Goal: Find specific page/section: Find specific page/section

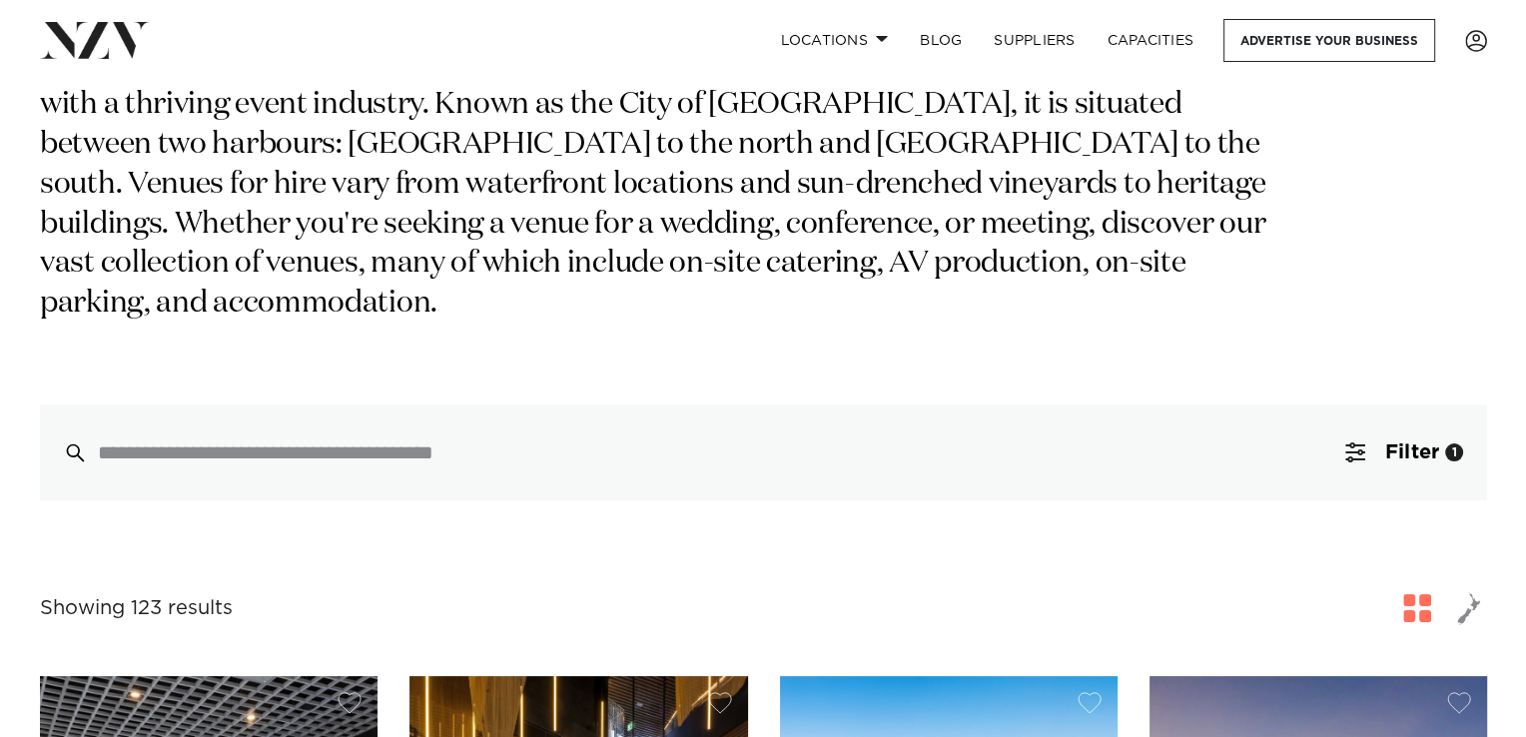
scroll to position [173, 0]
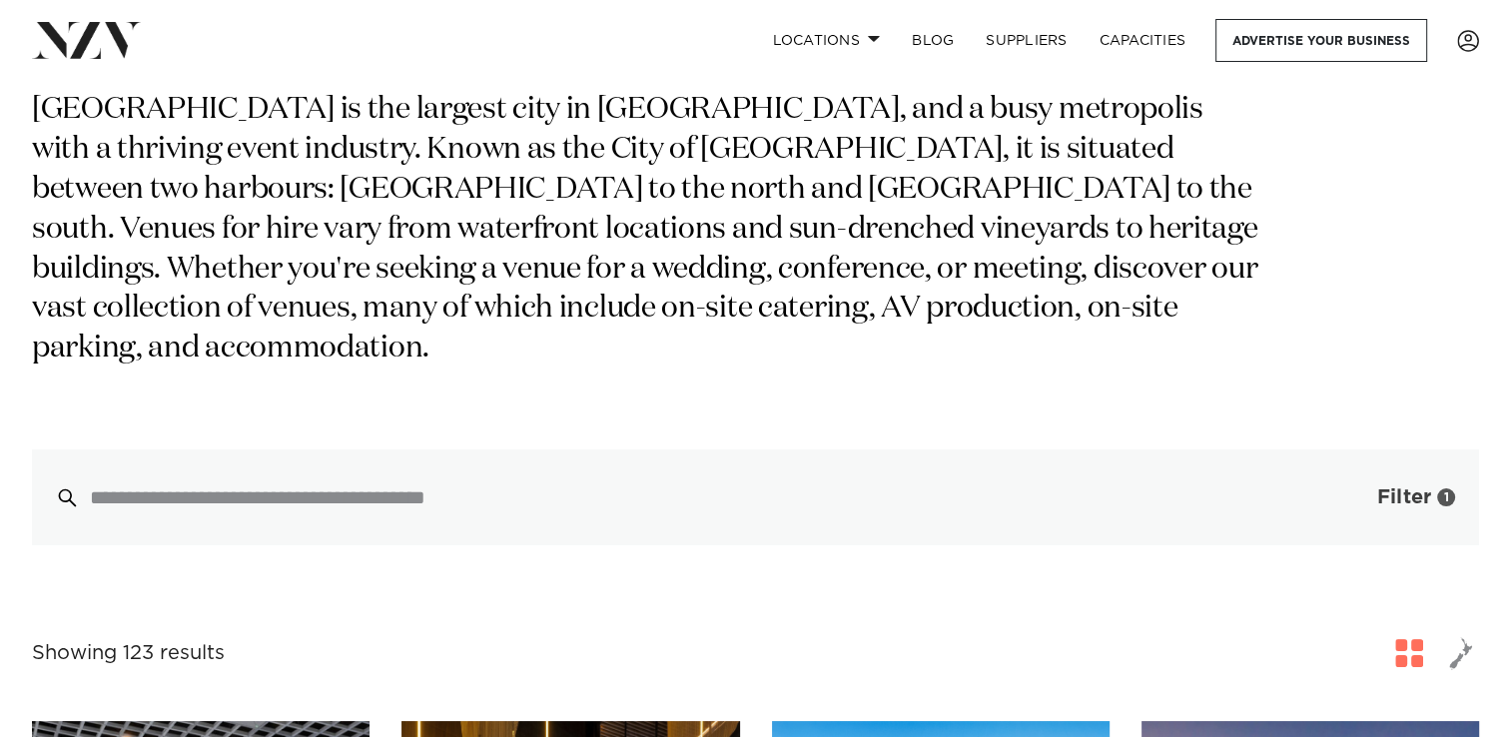
click at [1391, 487] on span "Filter" at bounding box center [1404, 497] width 54 height 20
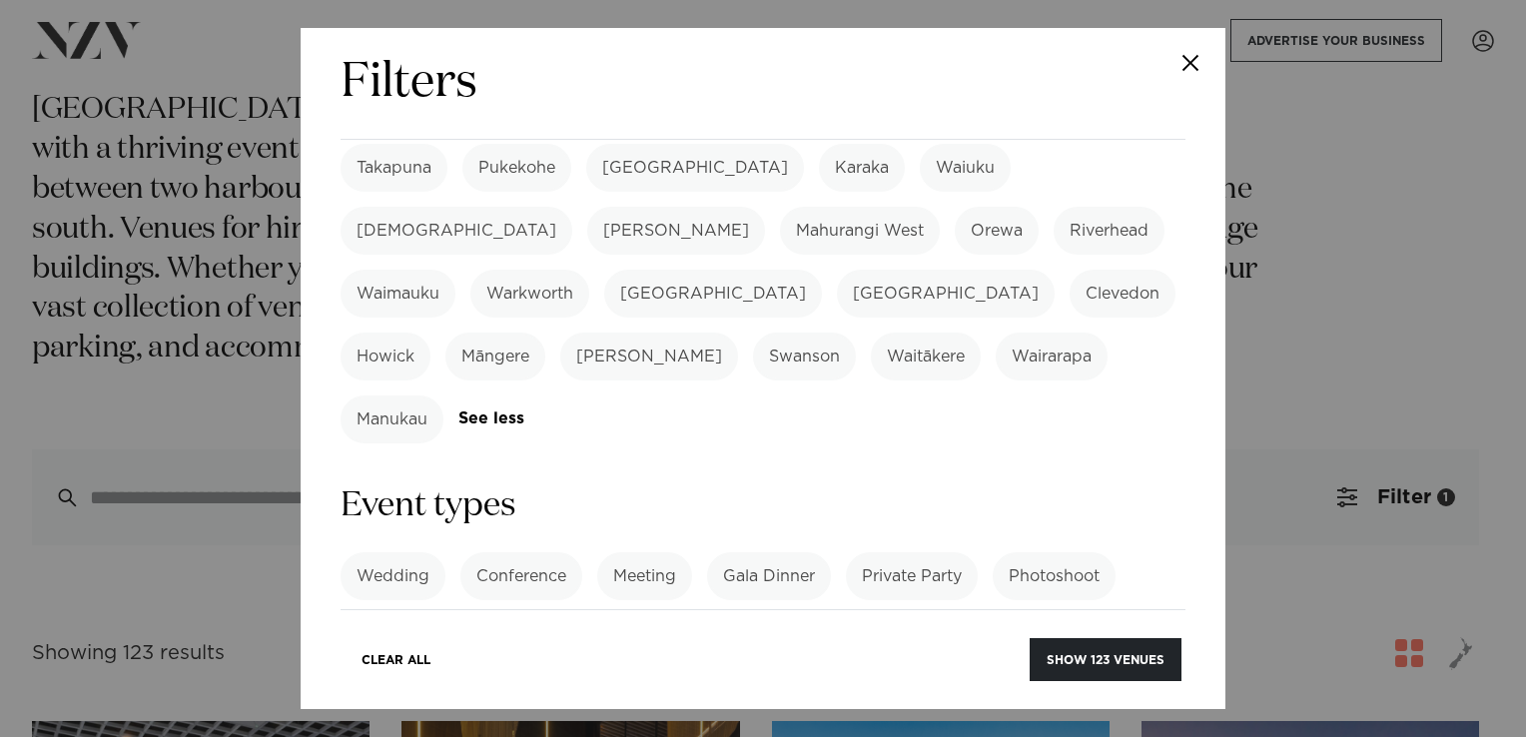
scroll to position [699, 0]
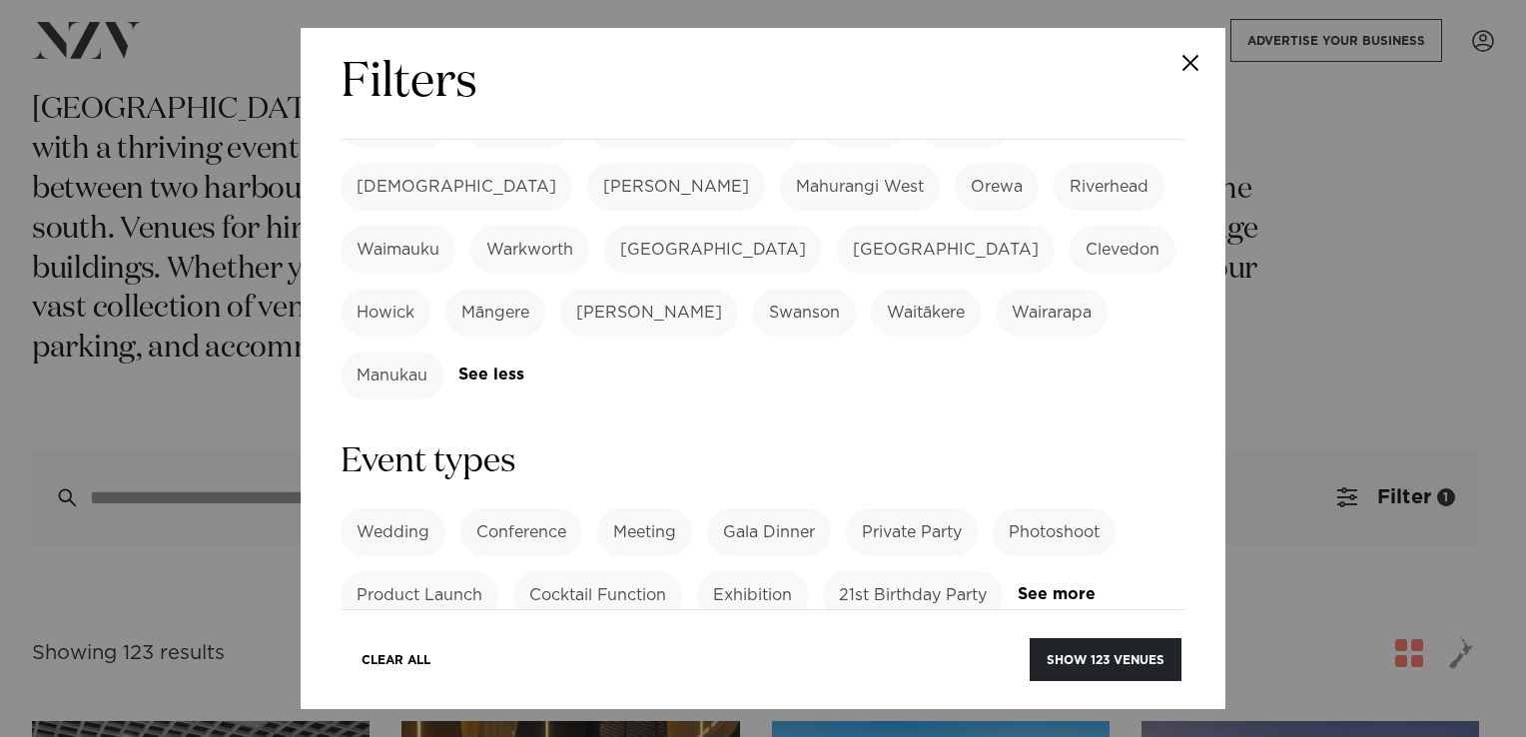
click at [531, 508] on label "Conference" at bounding box center [521, 532] width 122 height 48
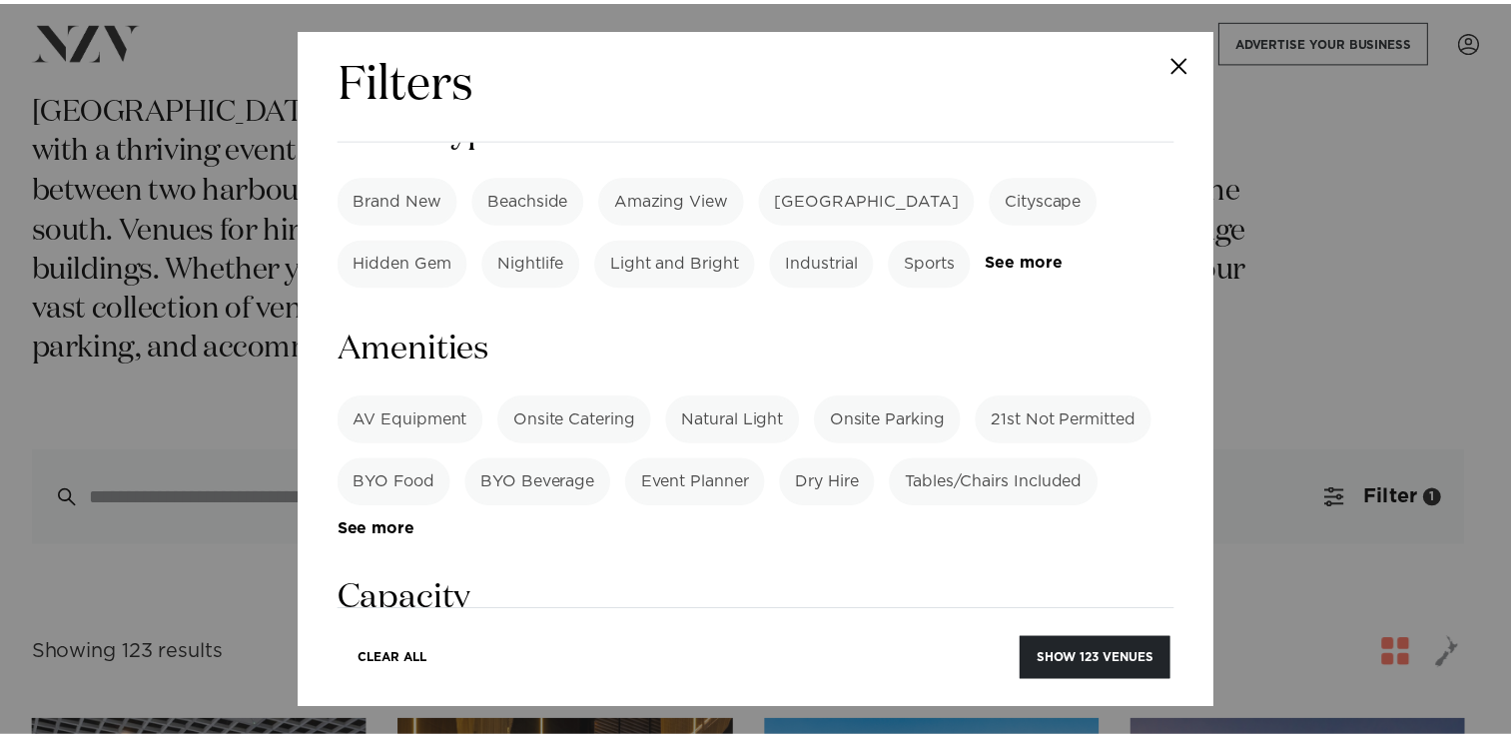
scroll to position [1298, 0]
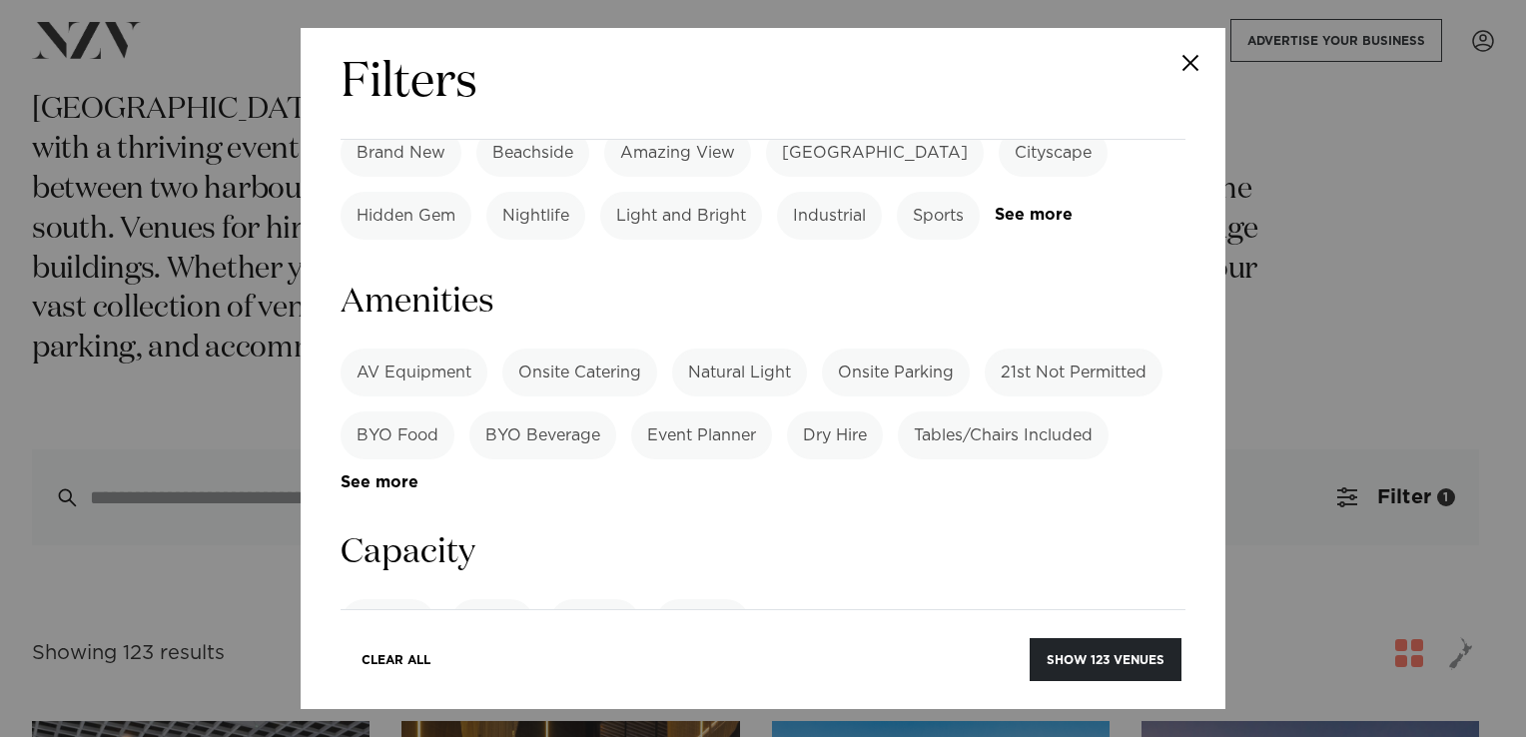
click at [499, 599] on label "Dining" at bounding box center [492, 623] width 84 height 48
click at [623, 599] on label "Theatre" at bounding box center [594, 623] width 91 height 48
click at [592, 599] on label "Theatre" at bounding box center [594, 623] width 91 height 48
click at [696, 599] on label "Meeting" at bounding box center [702, 623] width 95 height 48
click at [1057, 671] on input "number" at bounding box center [763, 698] width 845 height 54
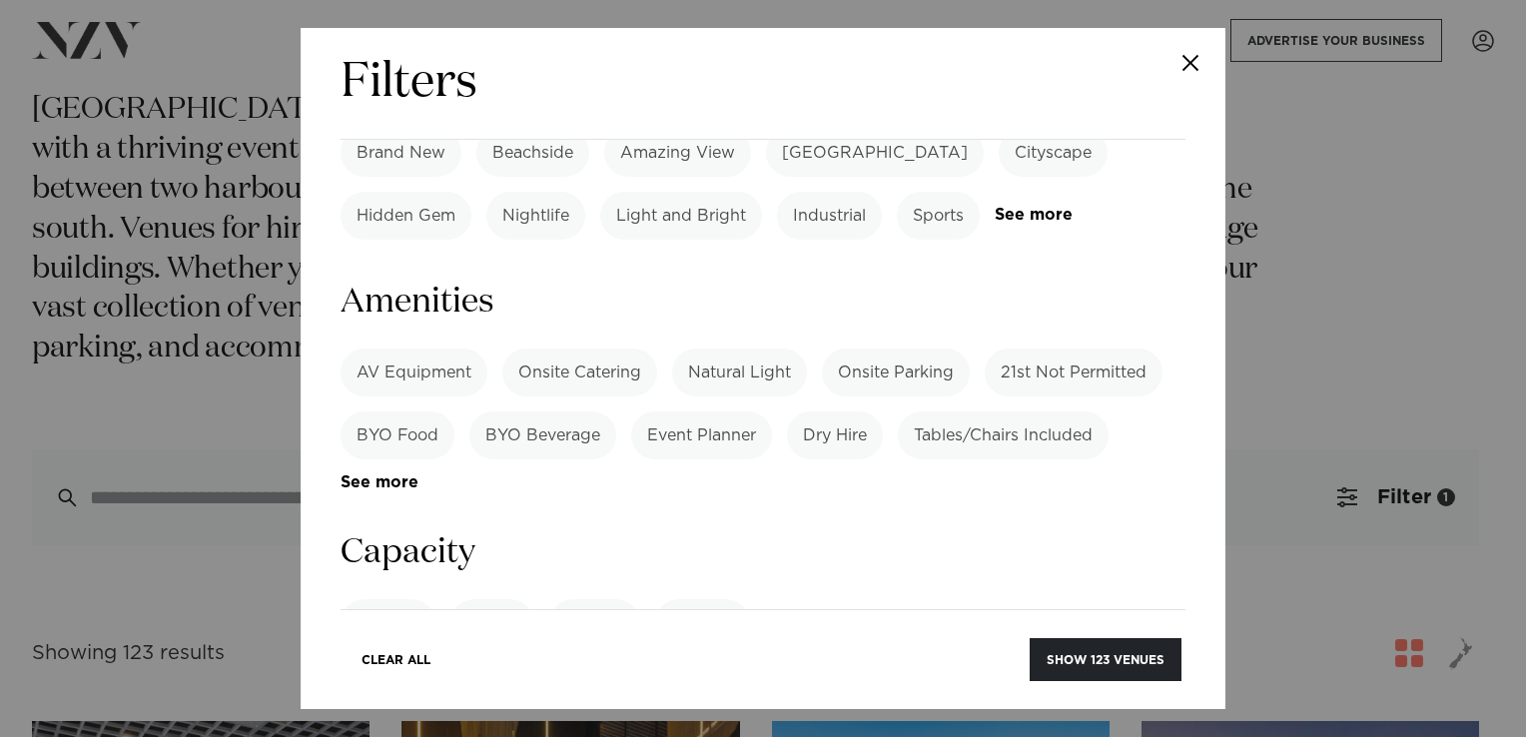
type input "****"
click at [1030, 638] on button "Show 123 venues" at bounding box center [1106, 659] width 152 height 43
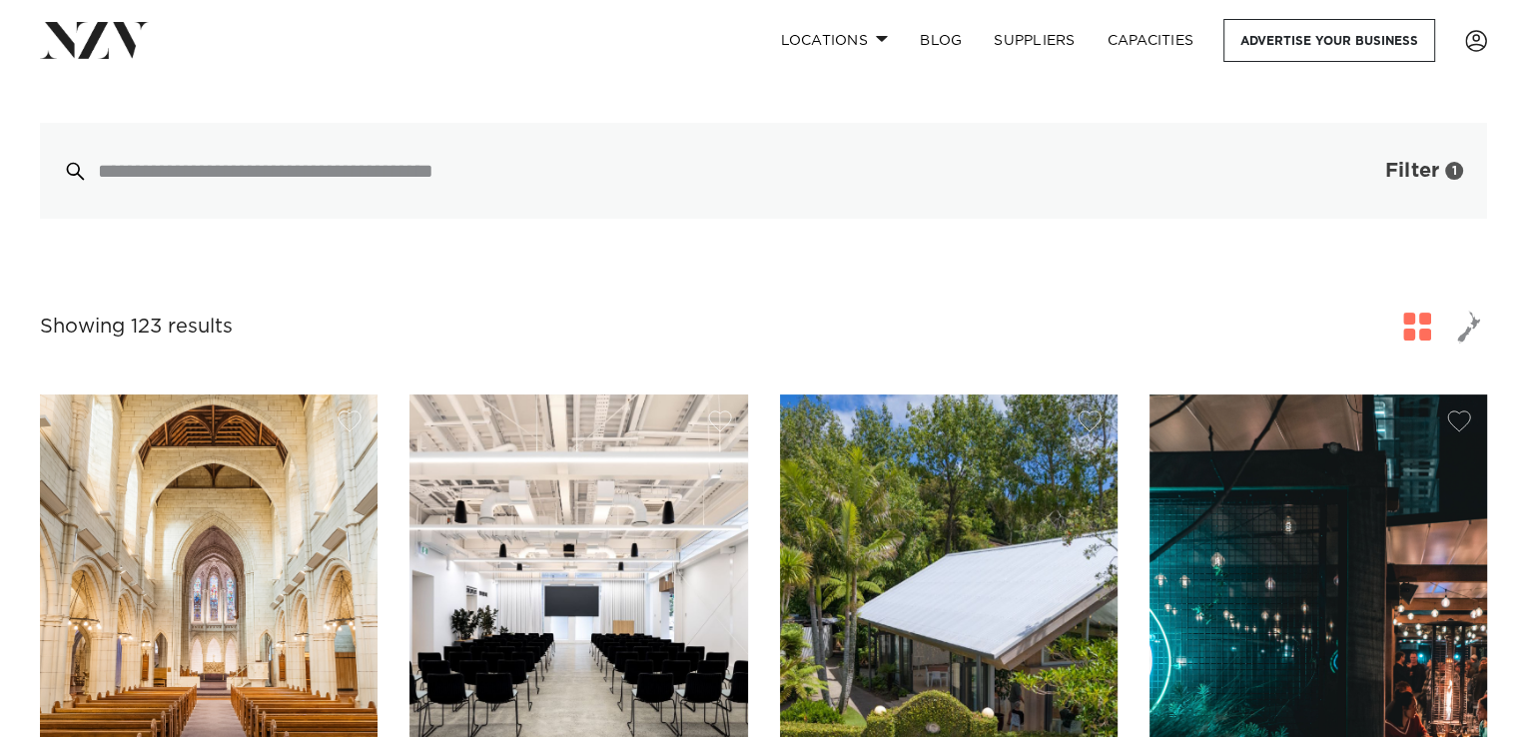
scroll to position [400, 0]
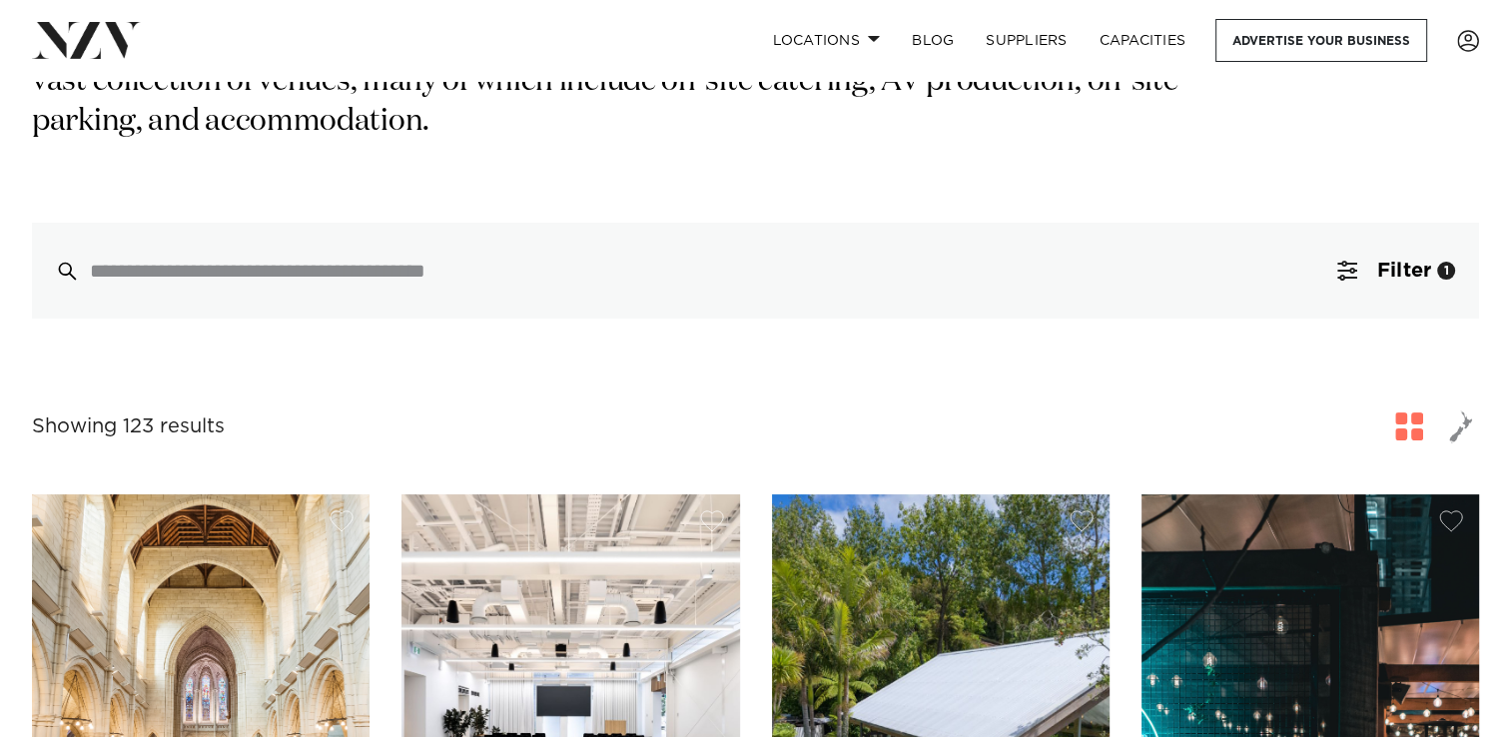
click at [1406, 413] on span "button" at bounding box center [1409, 427] width 28 height 28
click at [1410, 261] on span "Filter" at bounding box center [1404, 271] width 54 height 20
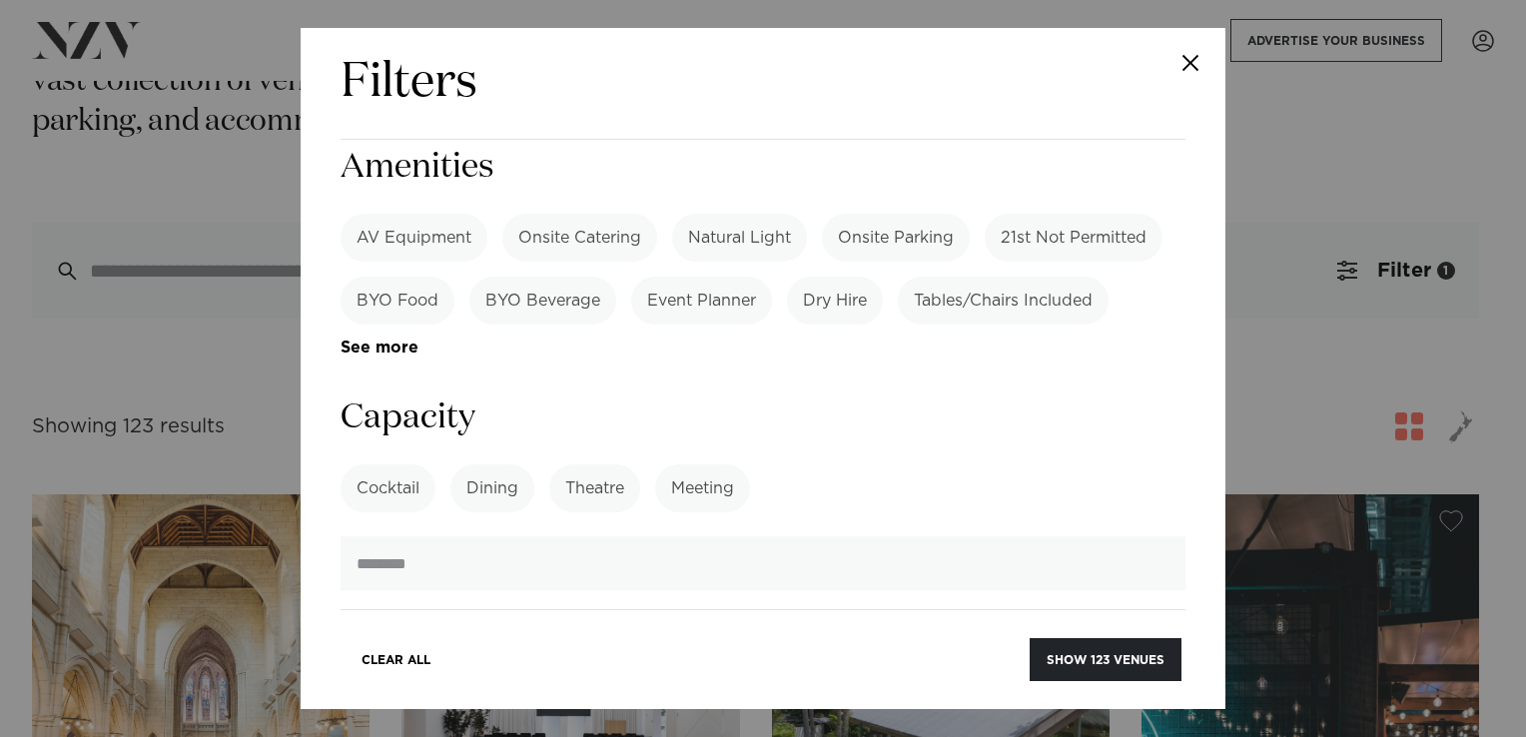
scroll to position [1398, 0]
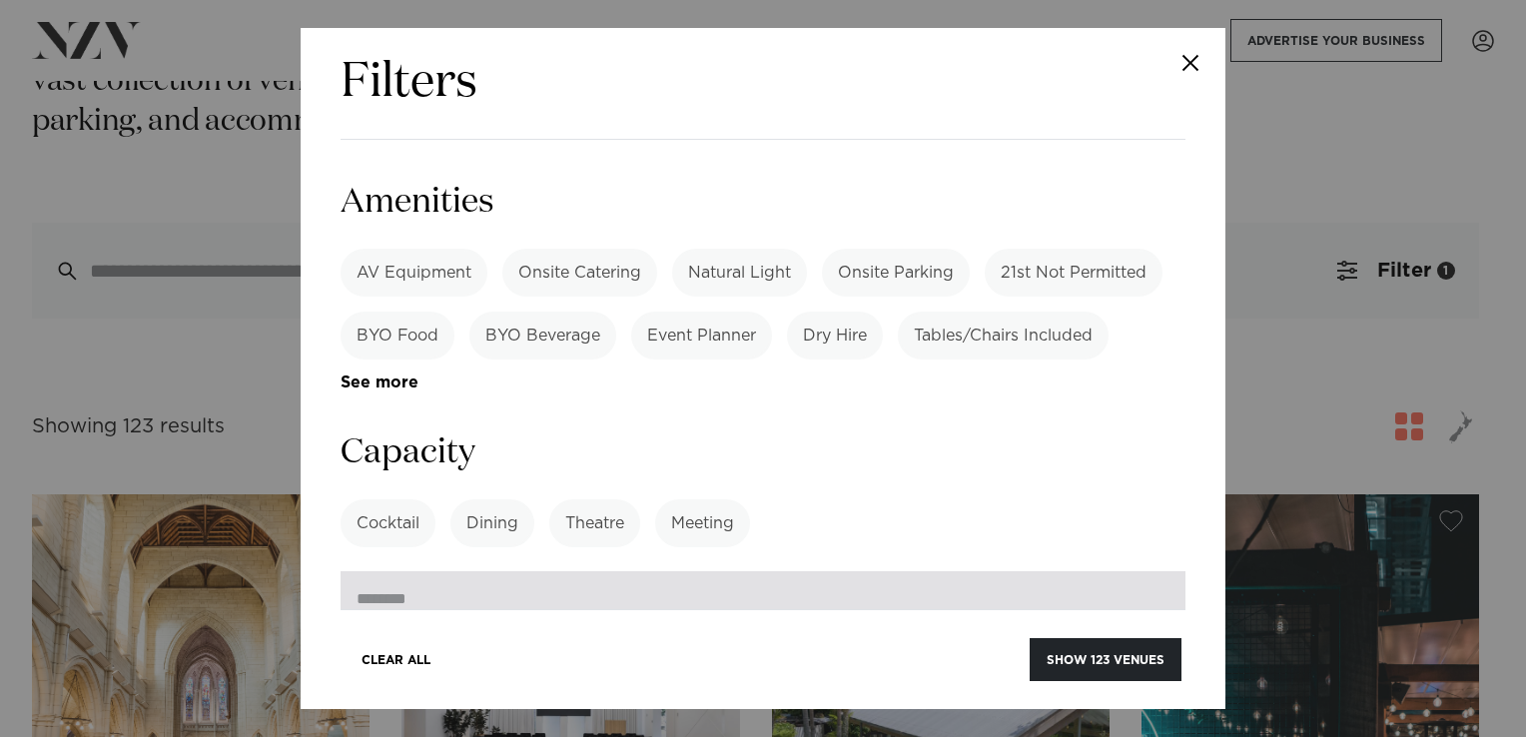
click at [800, 571] on input "number" at bounding box center [763, 598] width 845 height 54
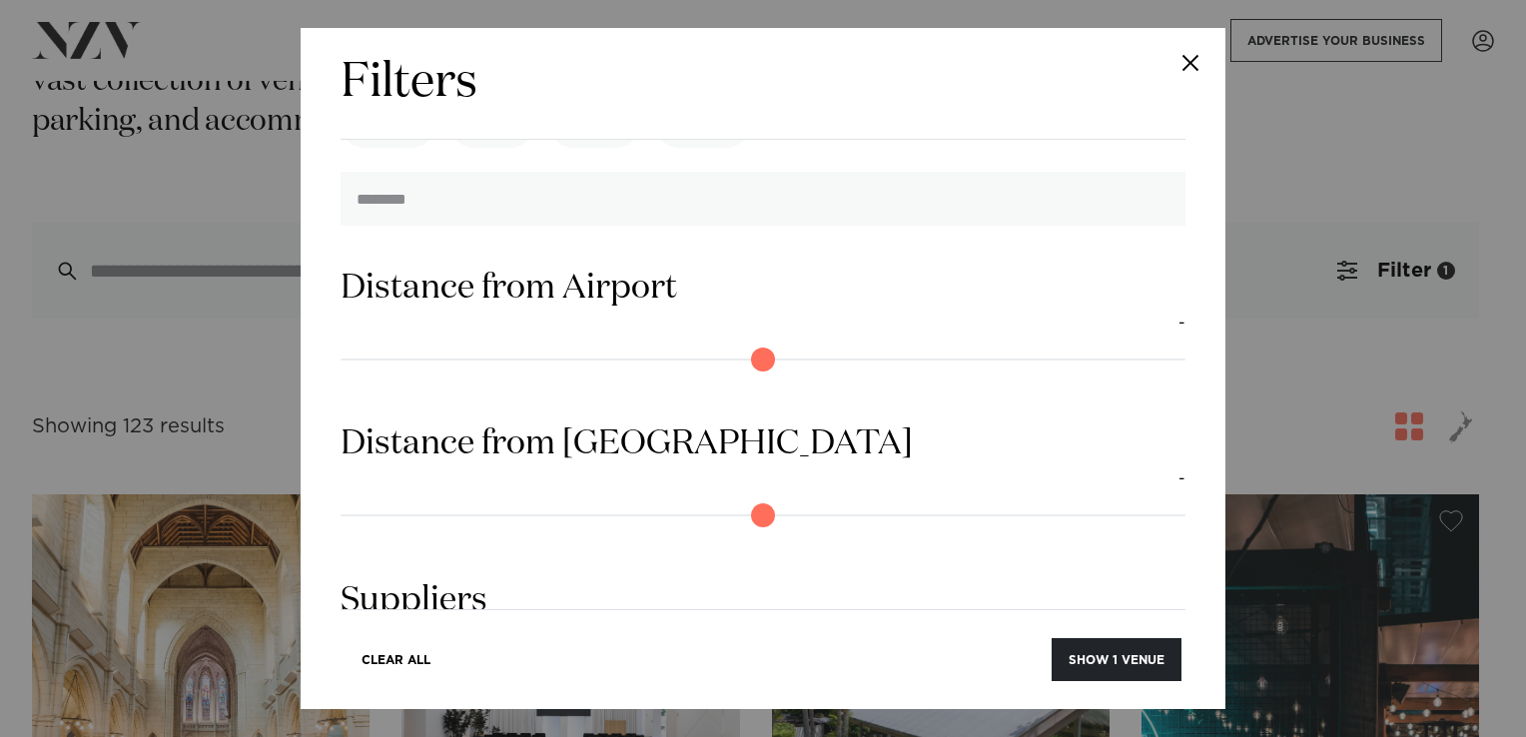
scroll to position [1845, 0]
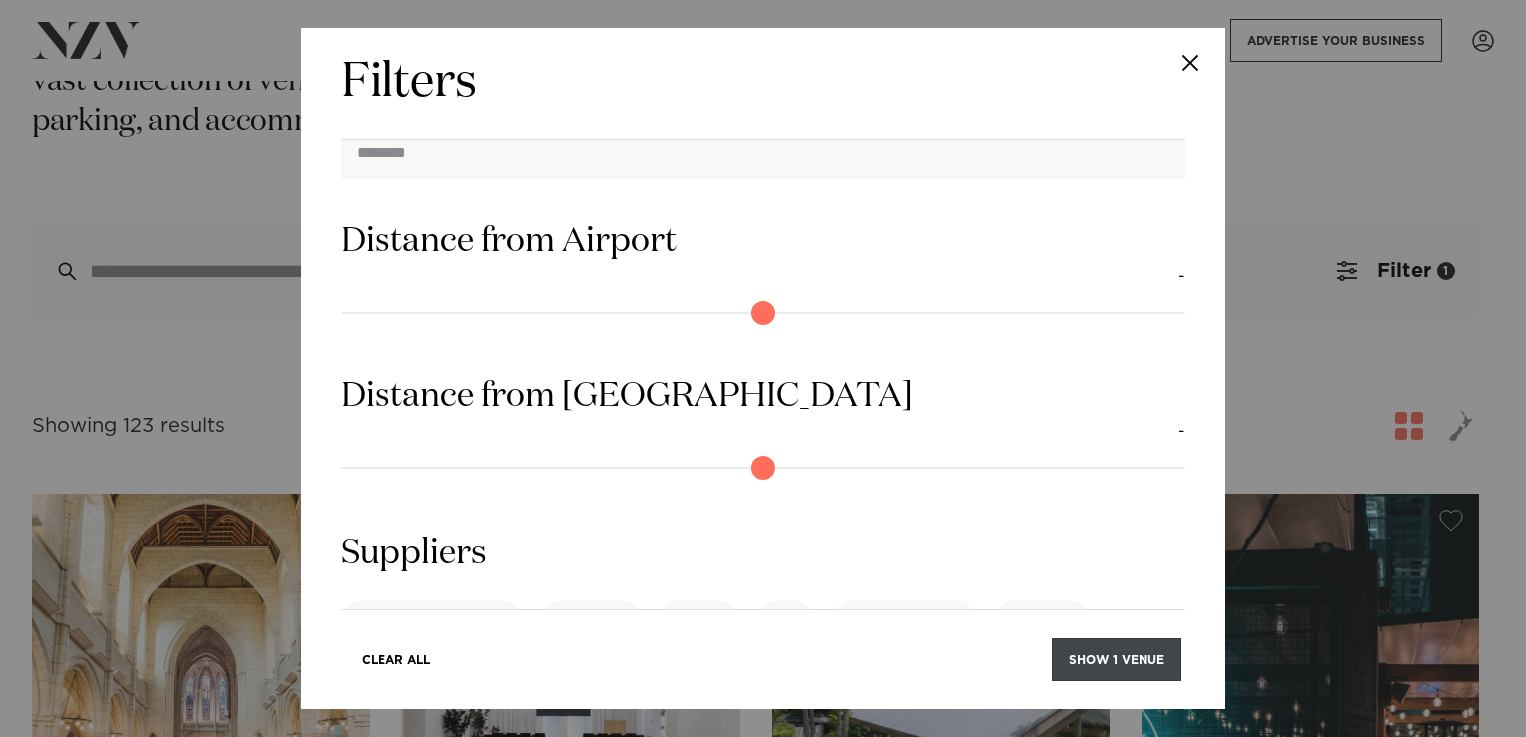
type input "****"
click at [1119, 657] on button "Show 1 venue" at bounding box center [1117, 659] width 130 height 43
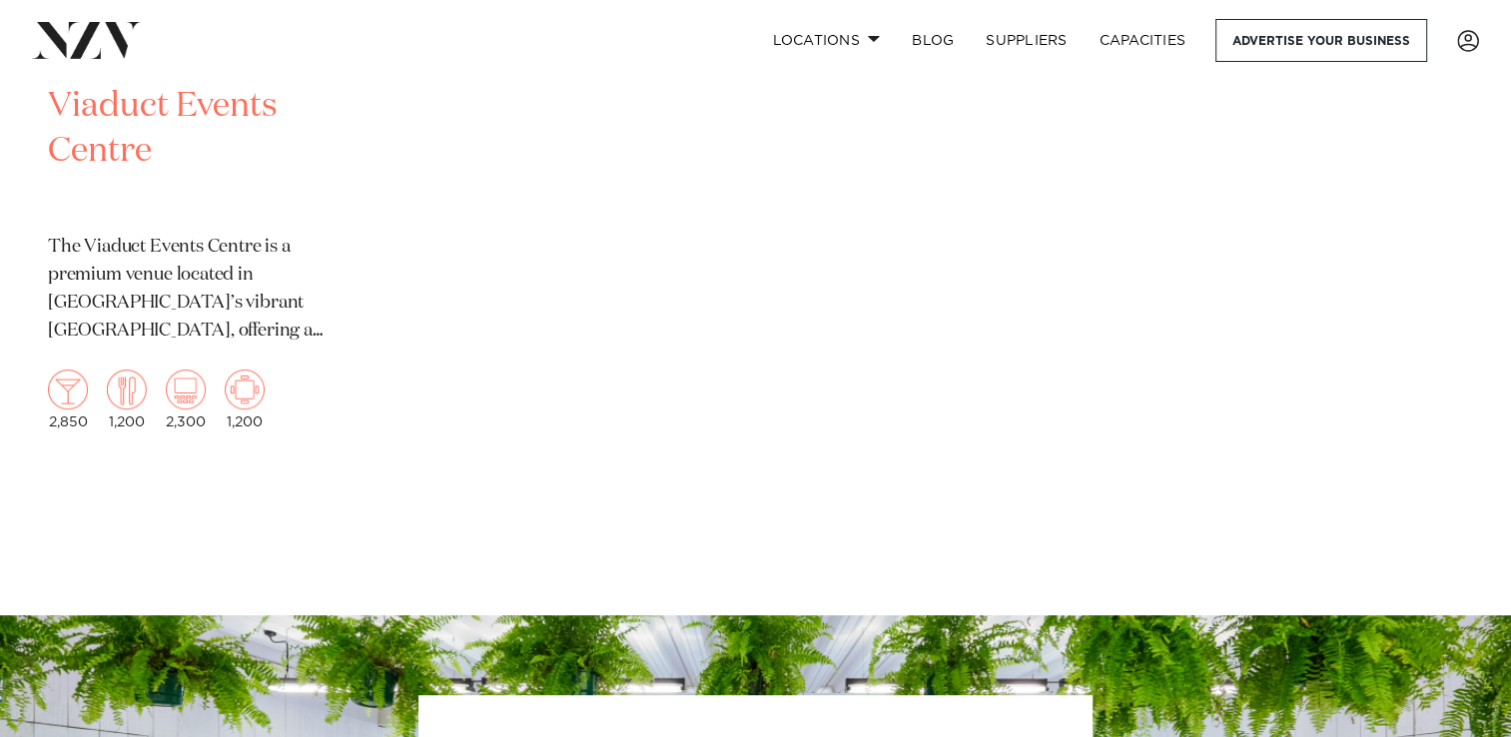
scroll to position [599, 0]
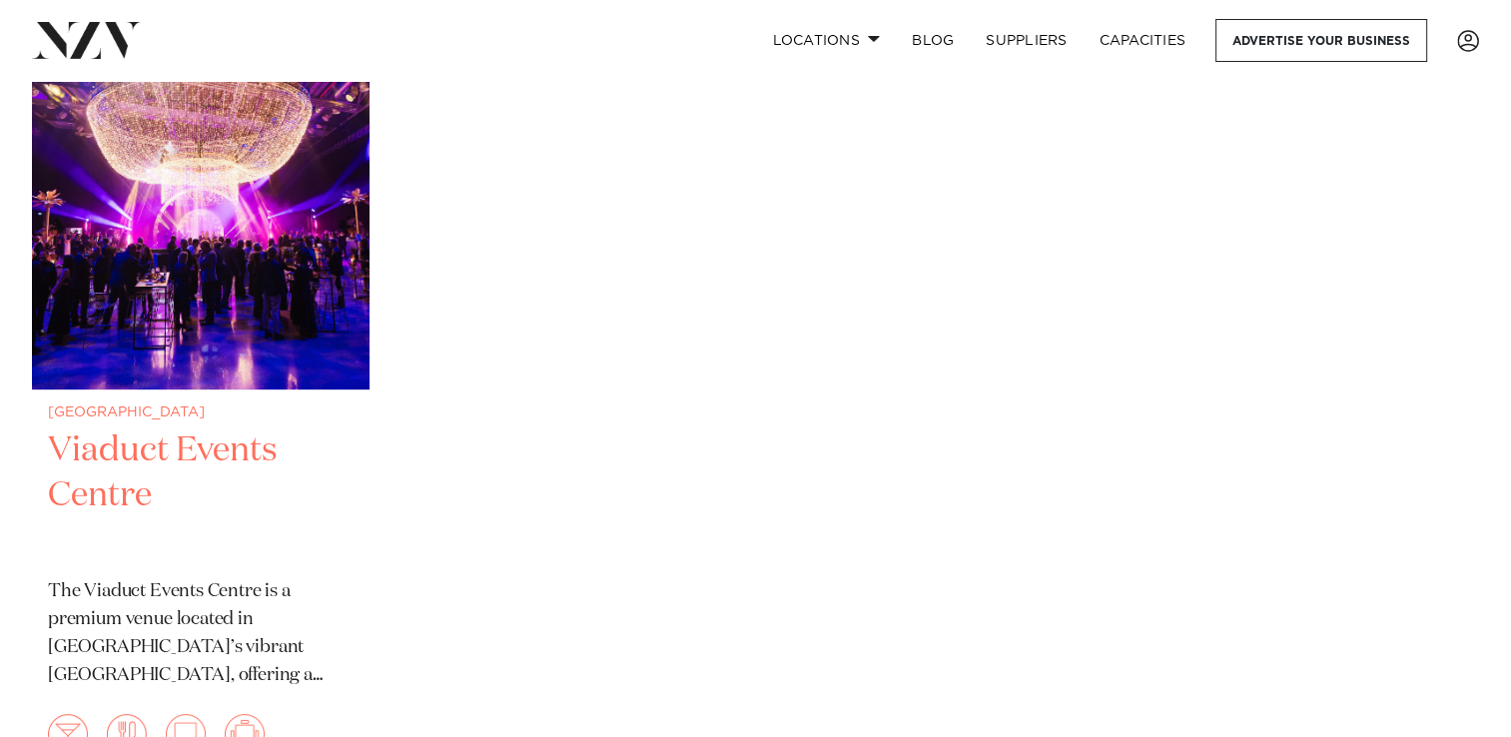
click at [63, 450] on h2 "Viaduct Events Centre" at bounding box center [201, 495] width 306 height 135
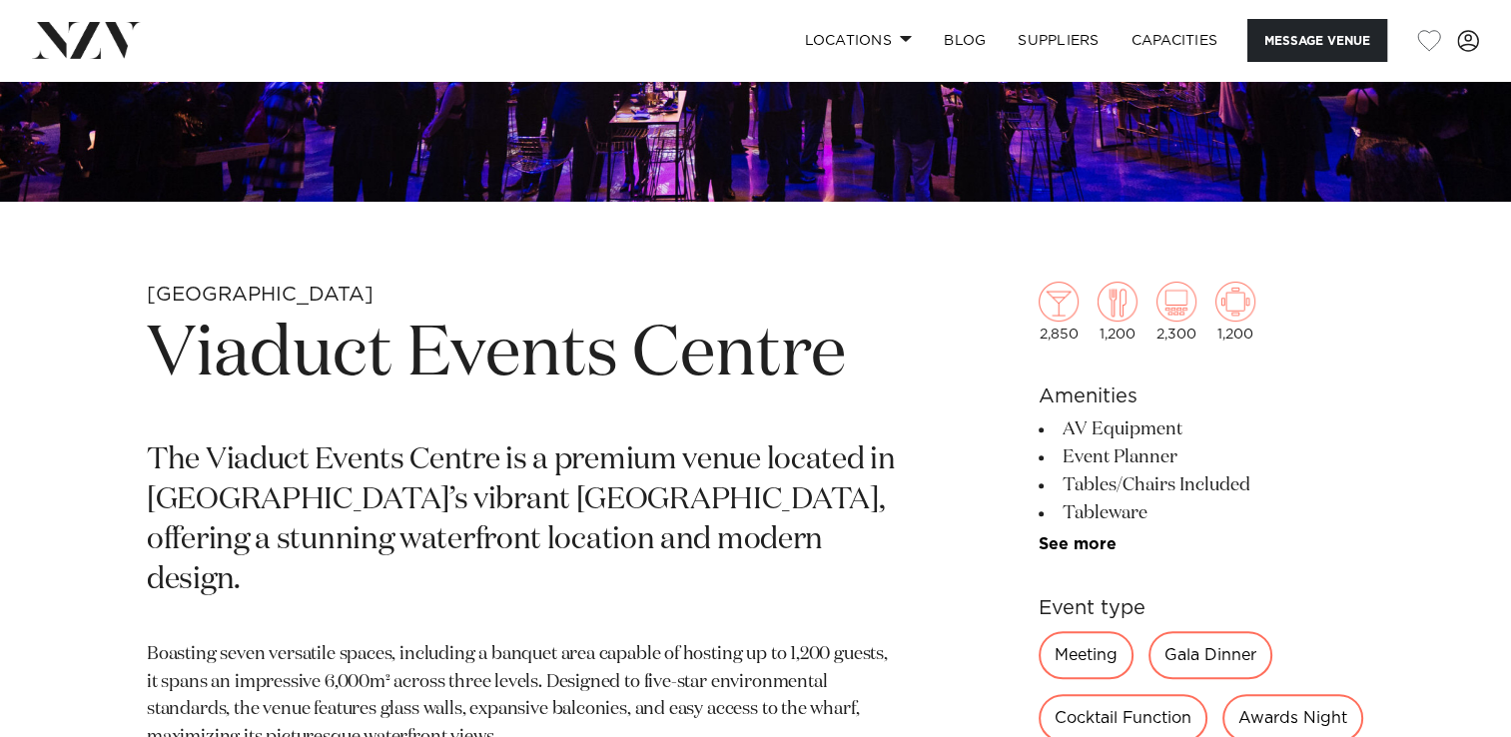
scroll to position [599, 0]
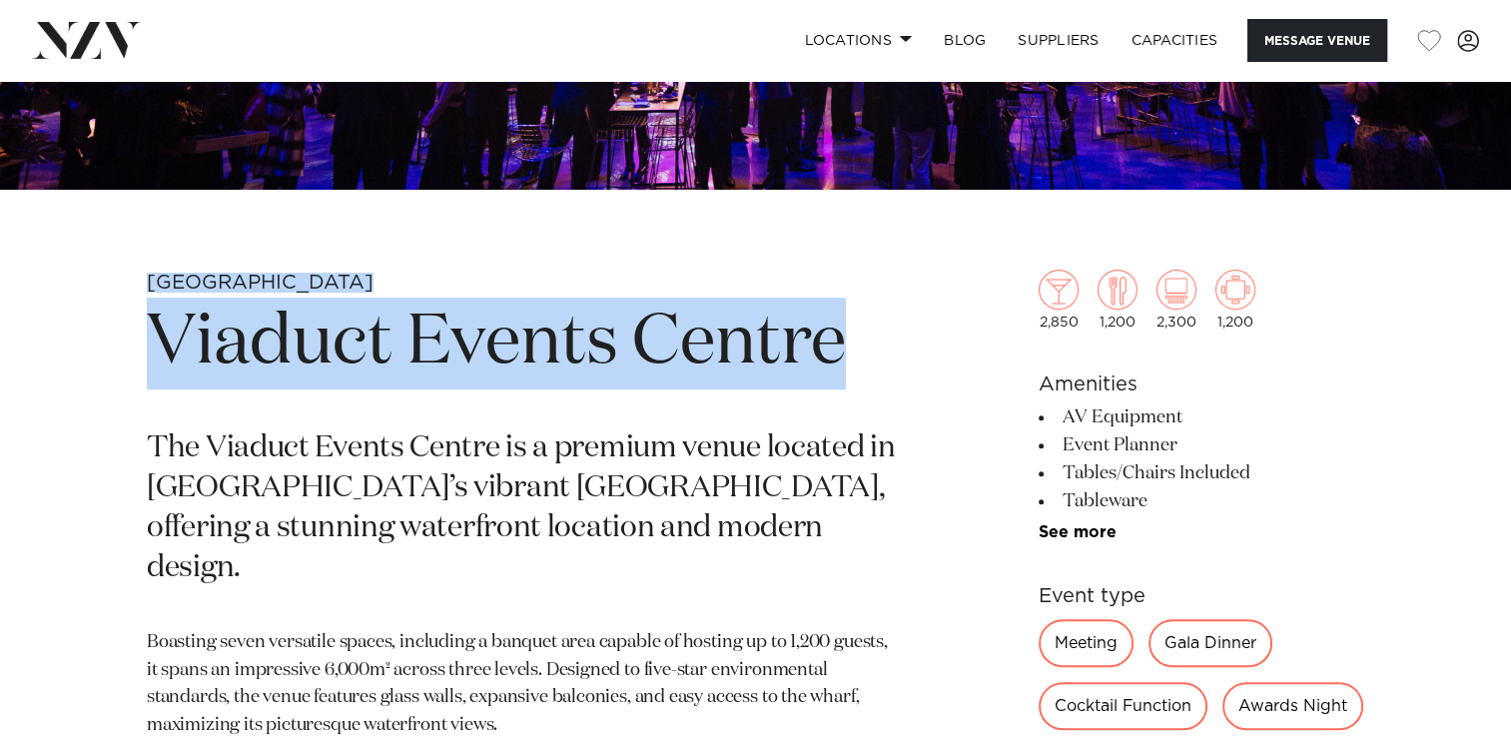
drag, startPoint x: 149, startPoint y: 279, endPoint x: 865, endPoint y: 336, distance: 718.4
copy section "Auckland Viaduct Events Centre"
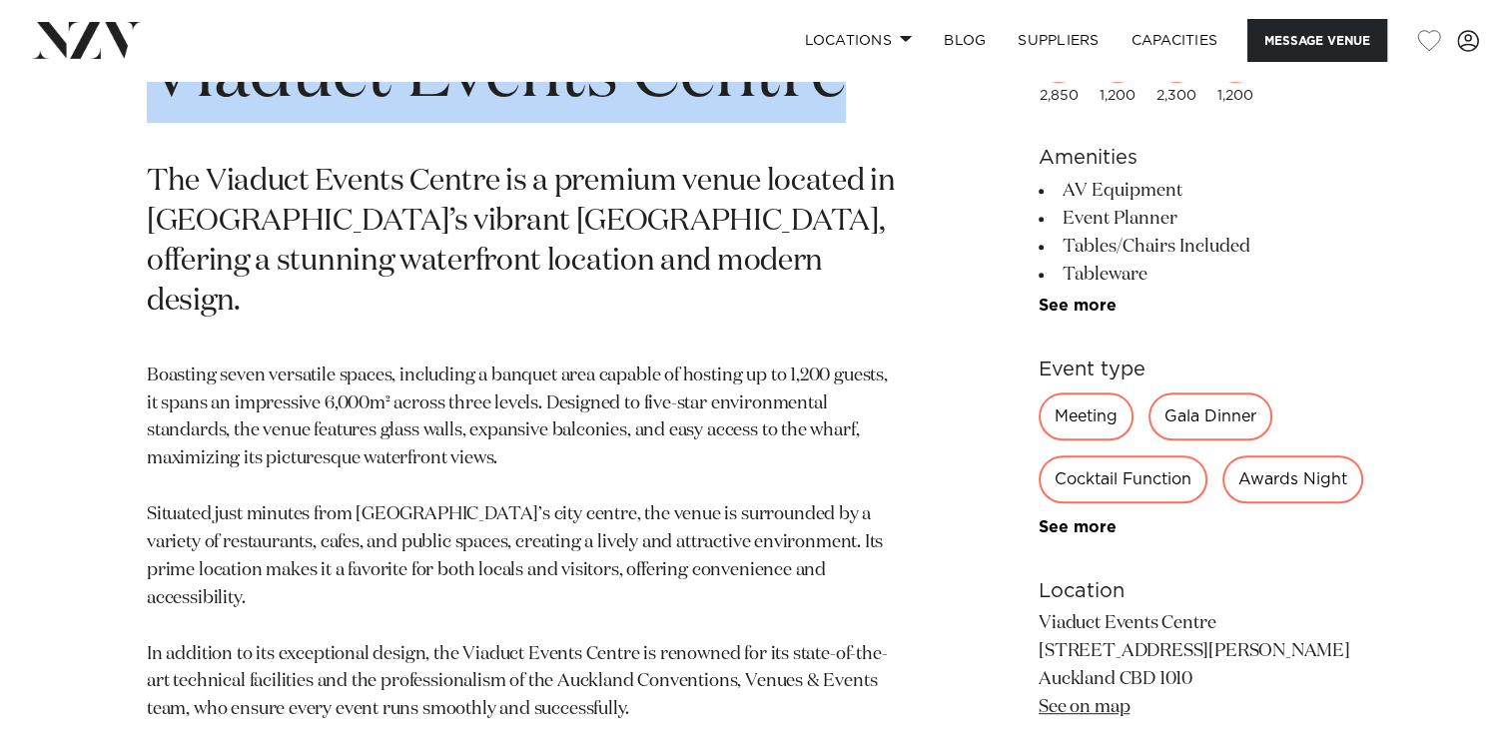
scroll to position [899, 0]
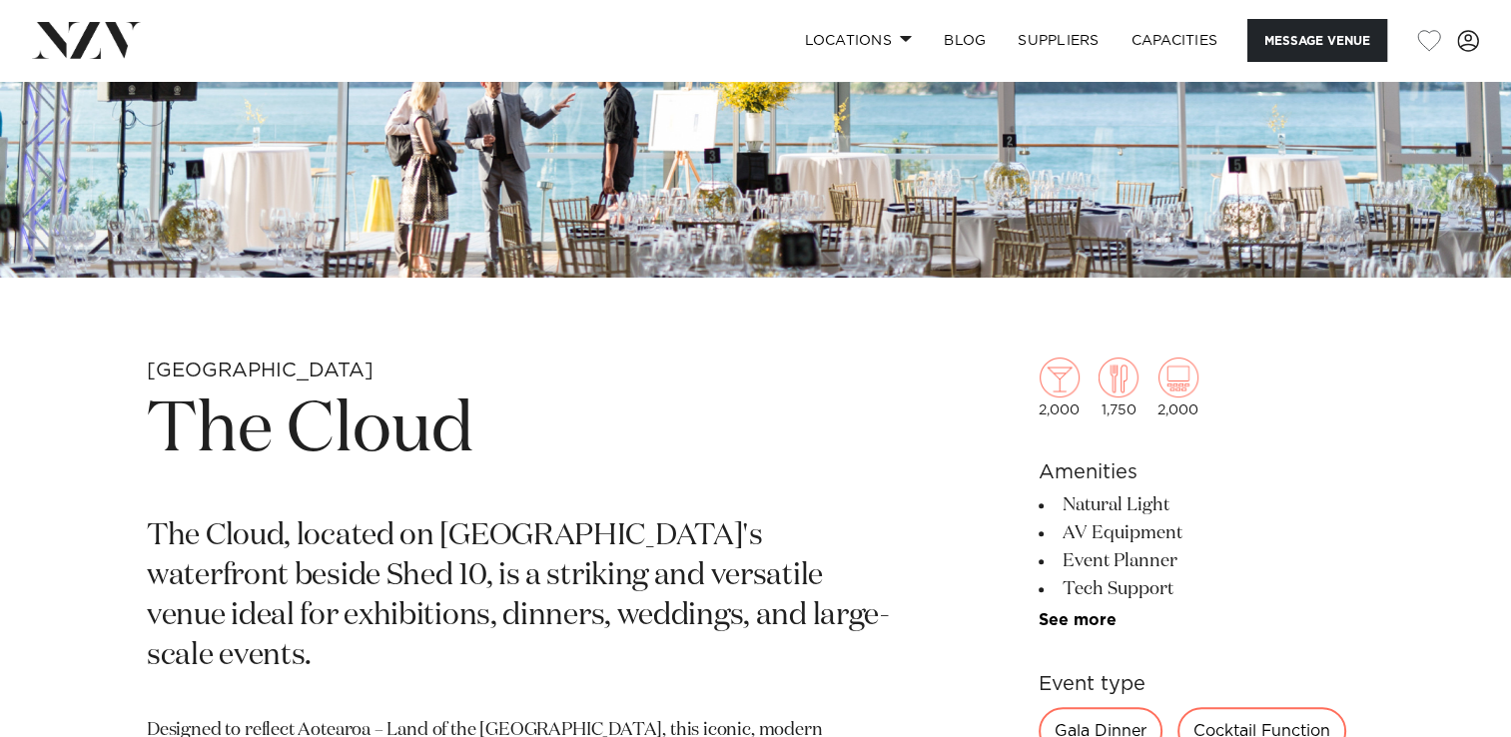
scroll to position [599, 0]
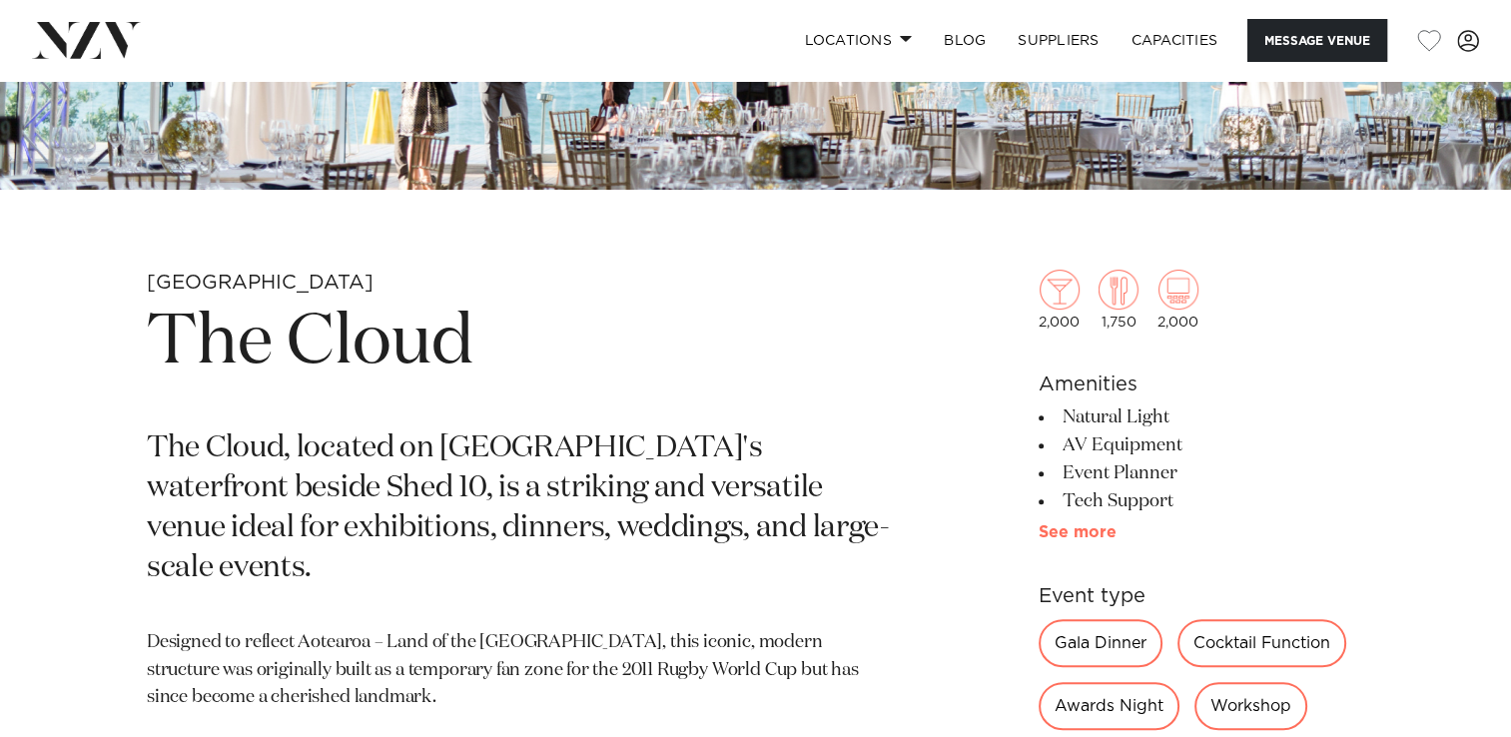
click at [1087, 529] on link "See more" at bounding box center [1117, 532] width 156 height 16
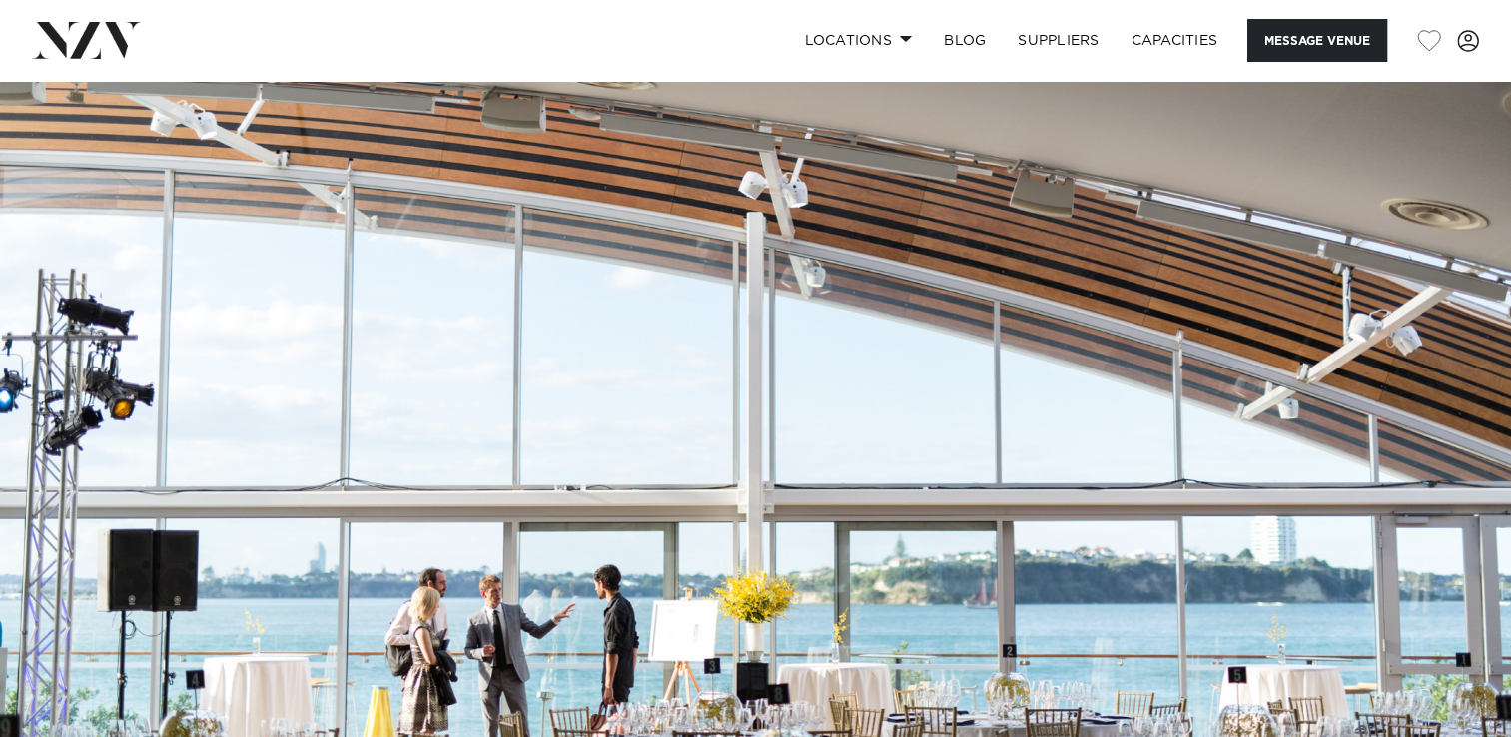
scroll to position [0, 0]
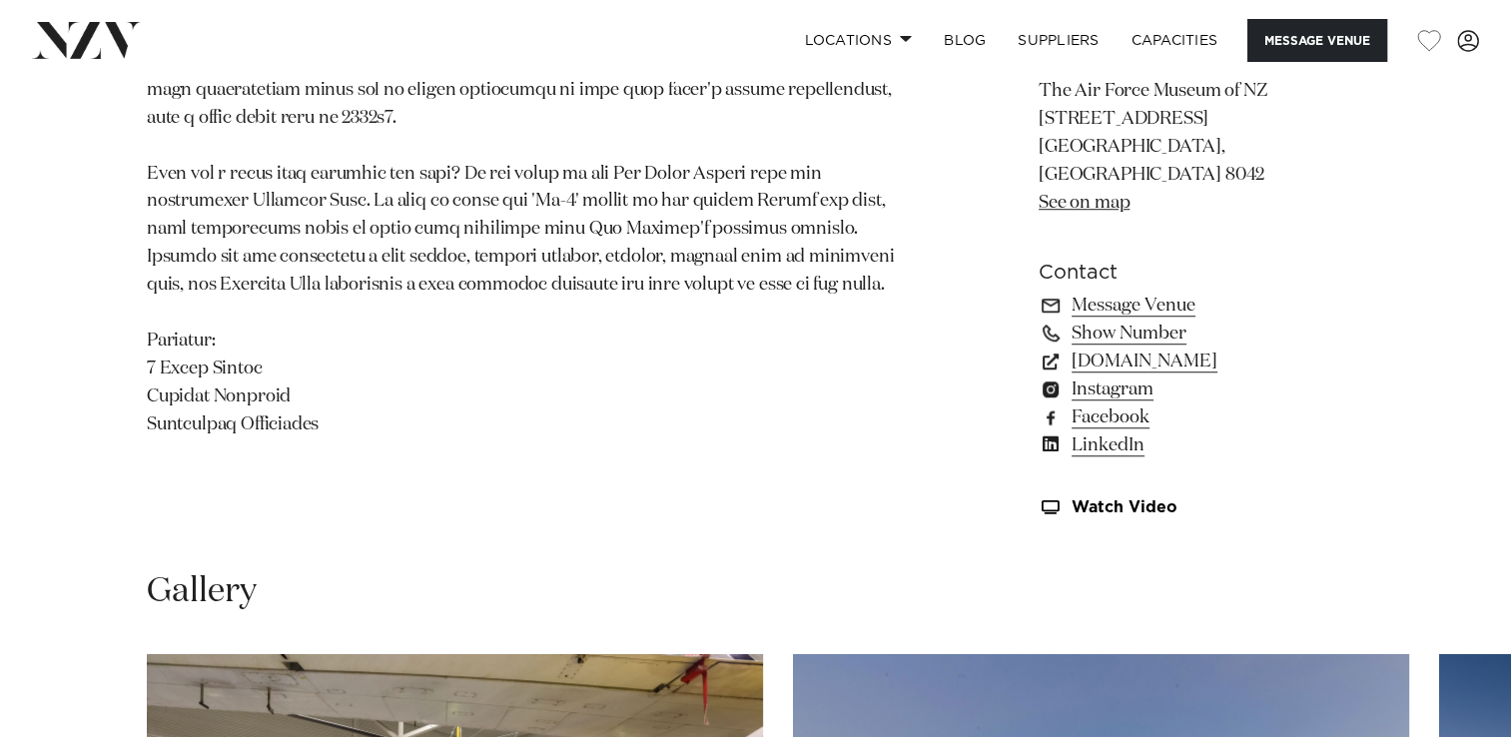
scroll to position [1398, 0]
click at [1092, 194] on link "See on map" at bounding box center [1084, 203] width 91 height 18
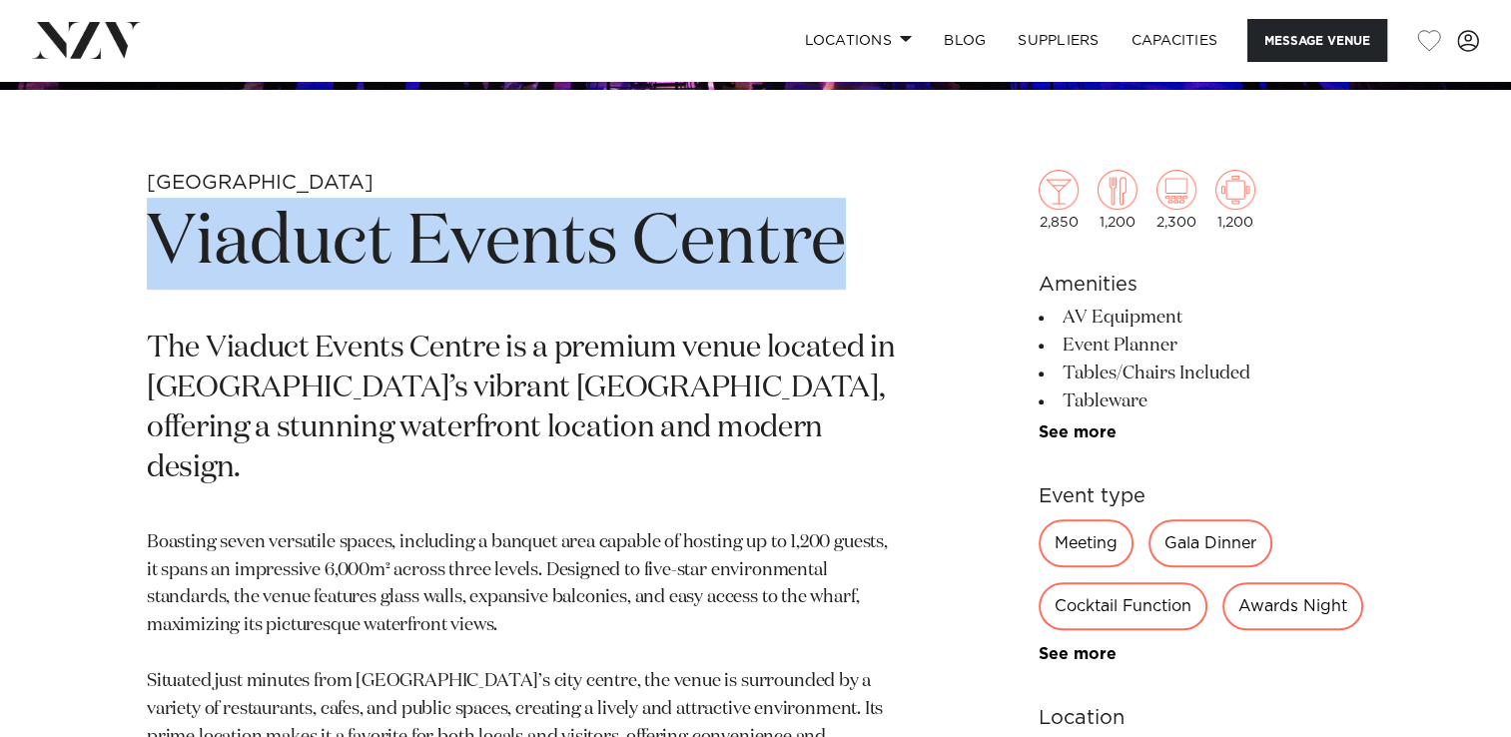
click at [897, 206] on div "Auckland Viaduct Events Centre The [GEOGRAPHIC_DATA] is a premium venue located…" at bounding box center [755, 708] width 1479 height 1076
